Goal: Check status: Check status

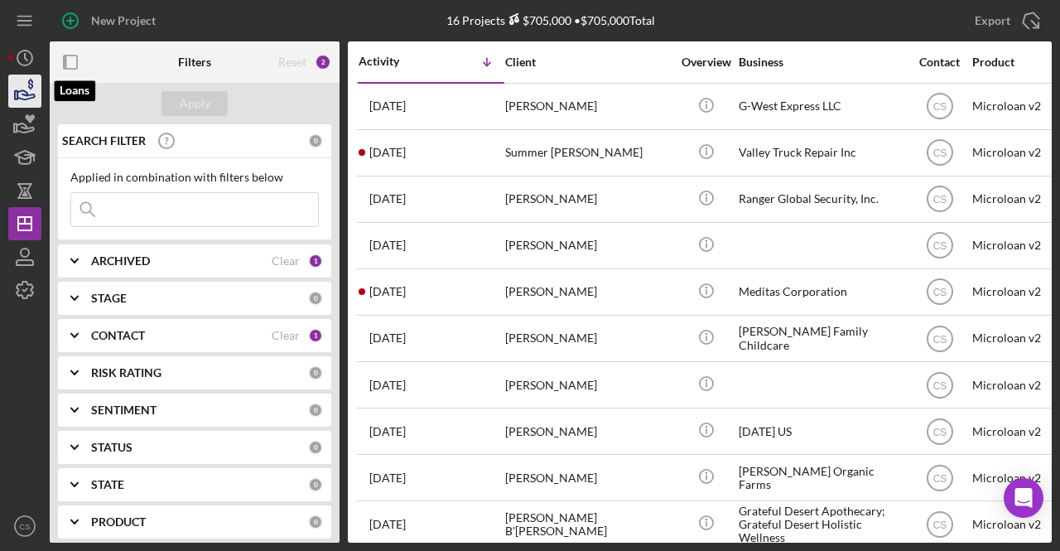
click at [17, 100] on icon "button" at bounding box center [24, 90] width 41 height 41
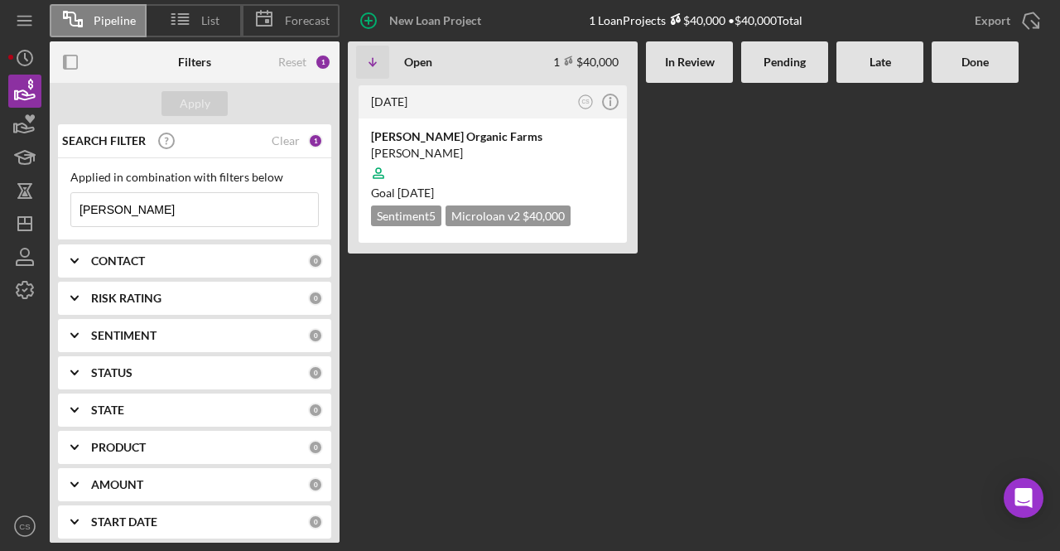
click at [179, 206] on input "[PERSON_NAME]" at bounding box center [194, 209] width 247 height 33
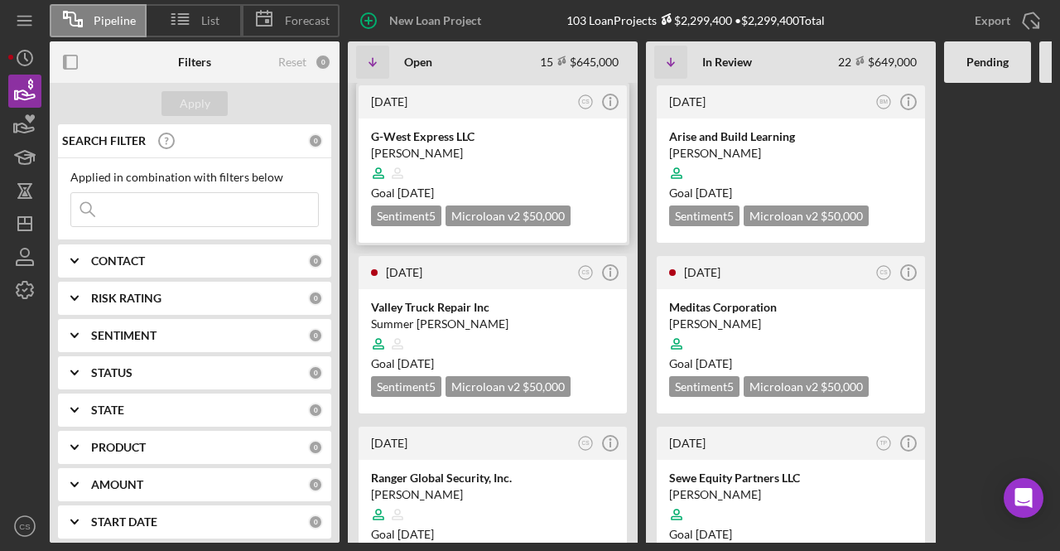
click at [525, 151] on div "[PERSON_NAME]" at bounding box center [493, 153] width 244 height 17
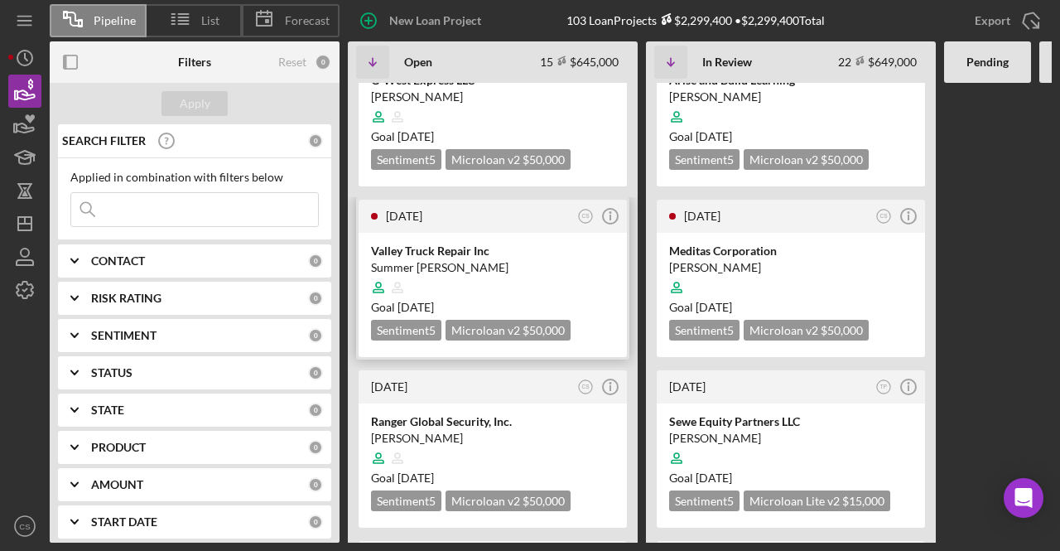
scroll to position [83, 0]
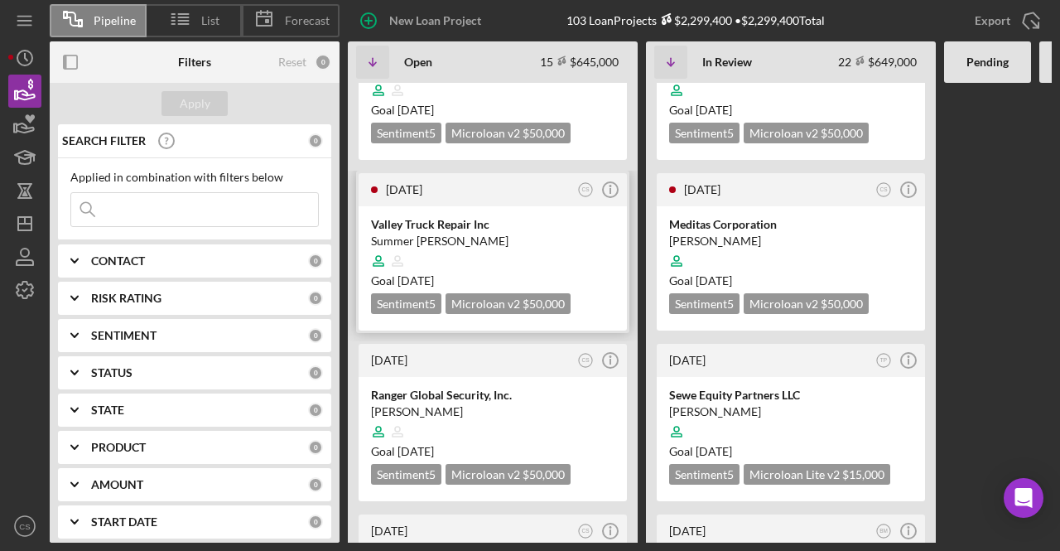
click at [475, 219] on div "Valley Truck Repair Inc" at bounding box center [493, 224] width 244 height 17
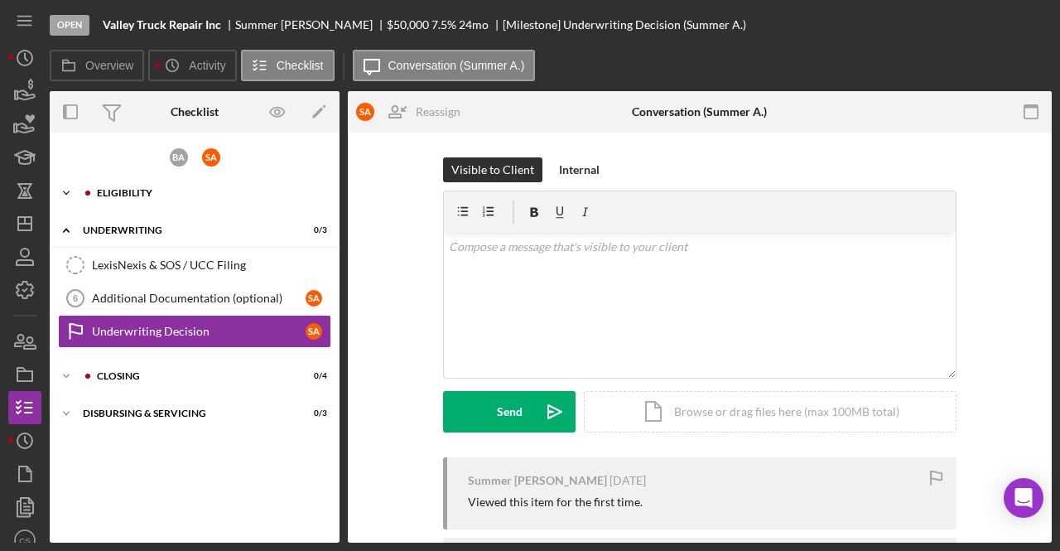
click at [179, 201] on div "Icon/Expander Eligibility 0 / 6" at bounding box center [195, 192] width 290 height 33
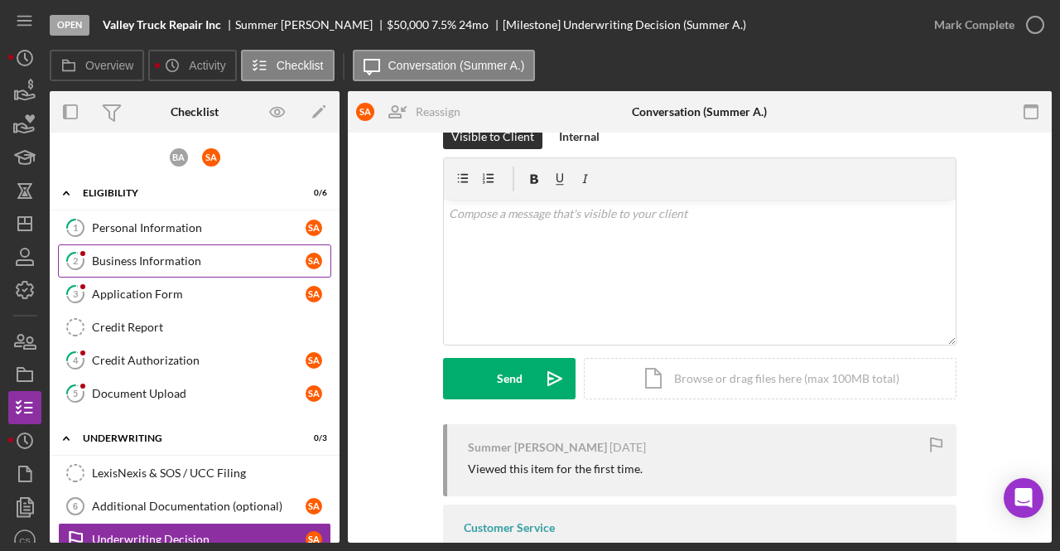
scroll to position [83, 0]
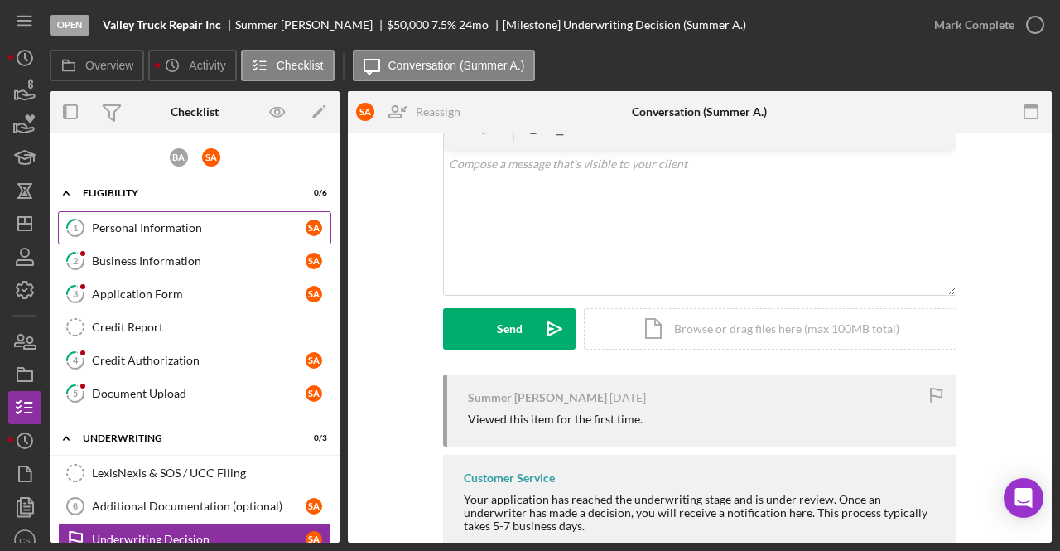
click at [198, 226] on div "Personal Information" at bounding box center [199, 227] width 214 height 13
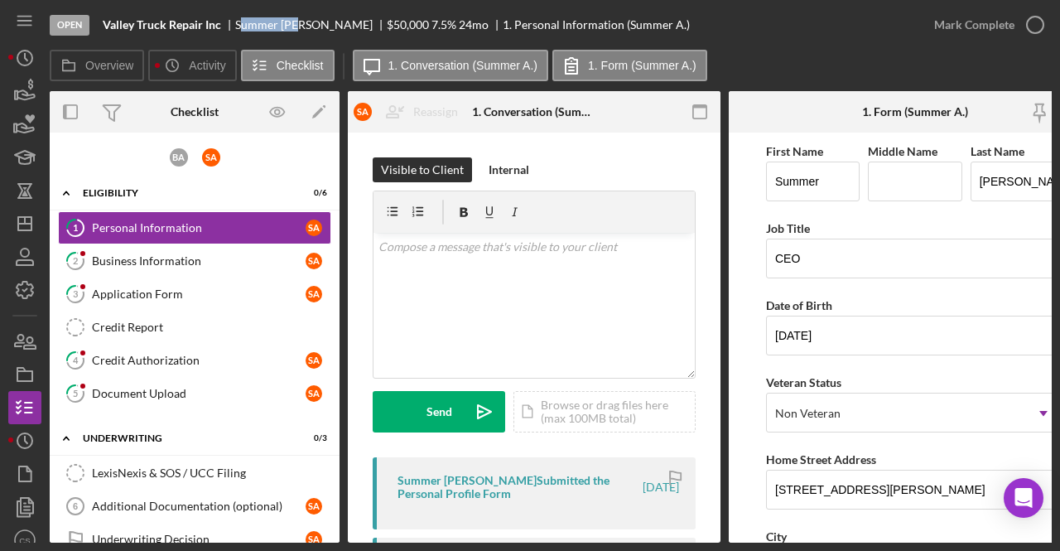
drag, startPoint x: 239, startPoint y: 25, endPoint x: 301, endPoint y: 26, distance: 62.1
click at [301, 26] on div "Summer [PERSON_NAME]" at bounding box center [311, 24] width 152 height 13
drag, startPoint x: 316, startPoint y: 24, endPoint x: 232, endPoint y: 28, distance: 83.8
click at [232, 28] on div "Valley Truck Repair Inc Summer [PERSON_NAME] $50,000 $50,000 7.5 % 24 mo 1. Per…" at bounding box center [396, 24] width 587 height 13
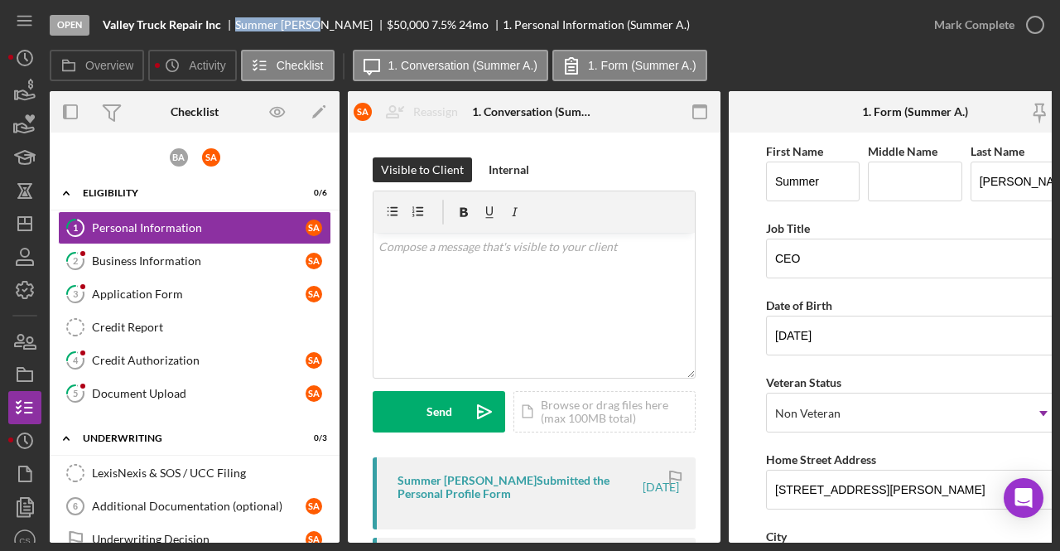
copy div "Summer [PERSON_NAME]"
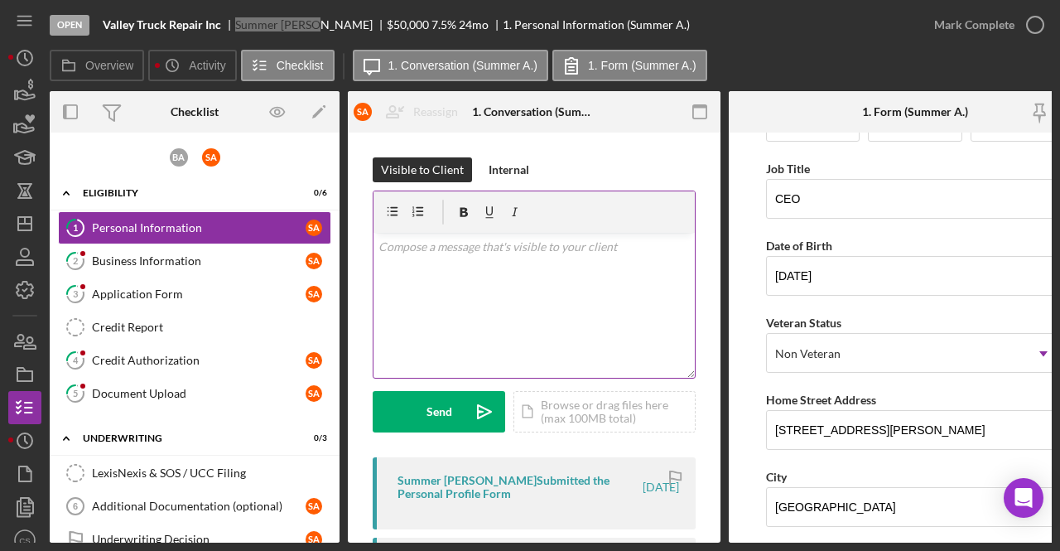
scroll to position [83, 0]
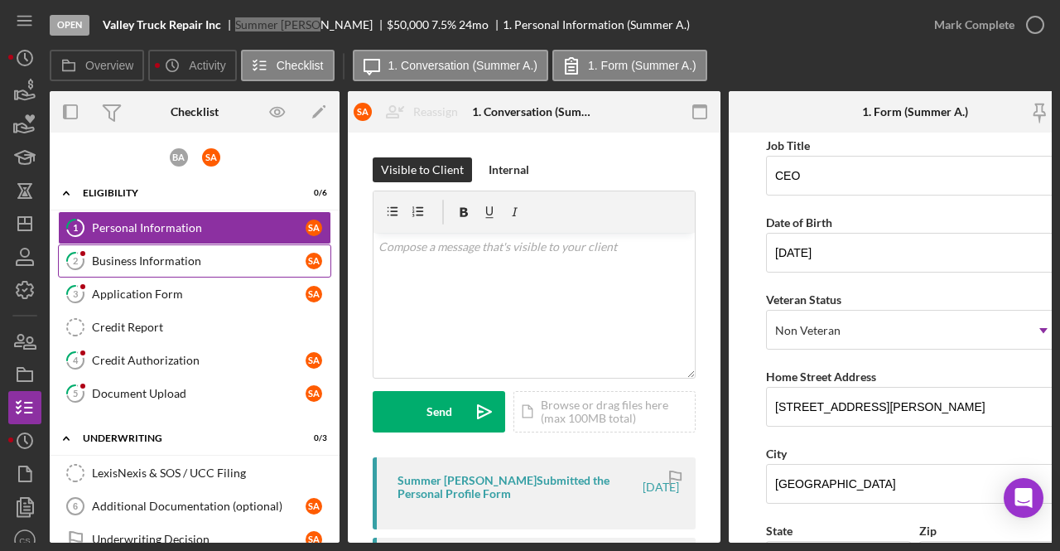
click at [187, 254] on div "Business Information" at bounding box center [199, 260] width 214 height 13
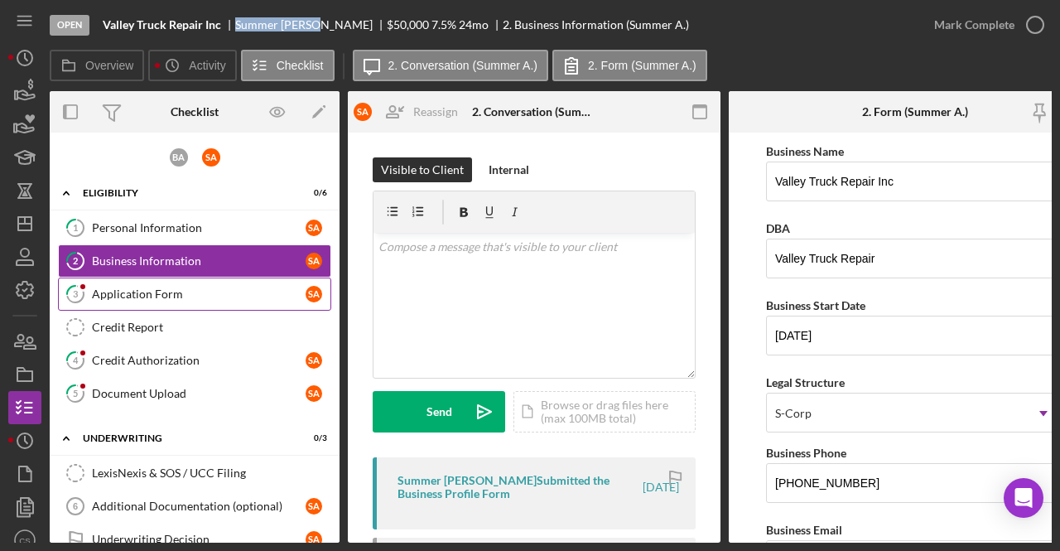
click at [159, 296] on div "Application Form" at bounding box center [199, 293] width 214 height 13
click at [224, 289] on div "Application Form" at bounding box center [199, 293] width 214 height 13
